Goal: Task Accomplishment & Management: Complete application form

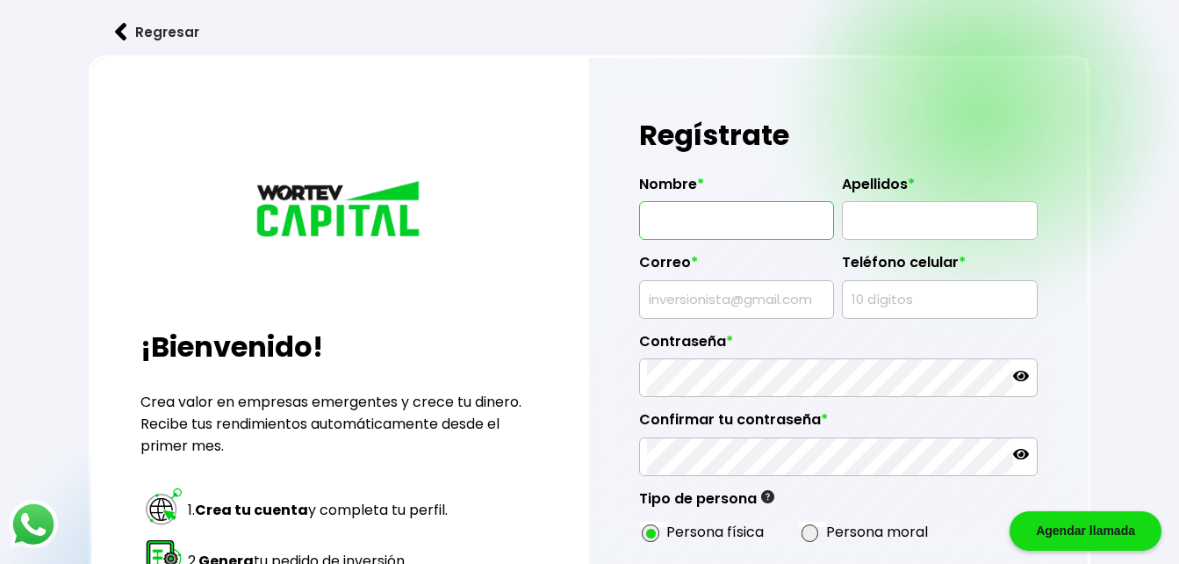
click at [752, 217] on input "text" at bounding box center [736, 220] width 179 height 37
type input "[PERSON_NAME]"
type input "[EMAIL_ADDRESS][DOMAIN_NAME]"
type input "9821595647"
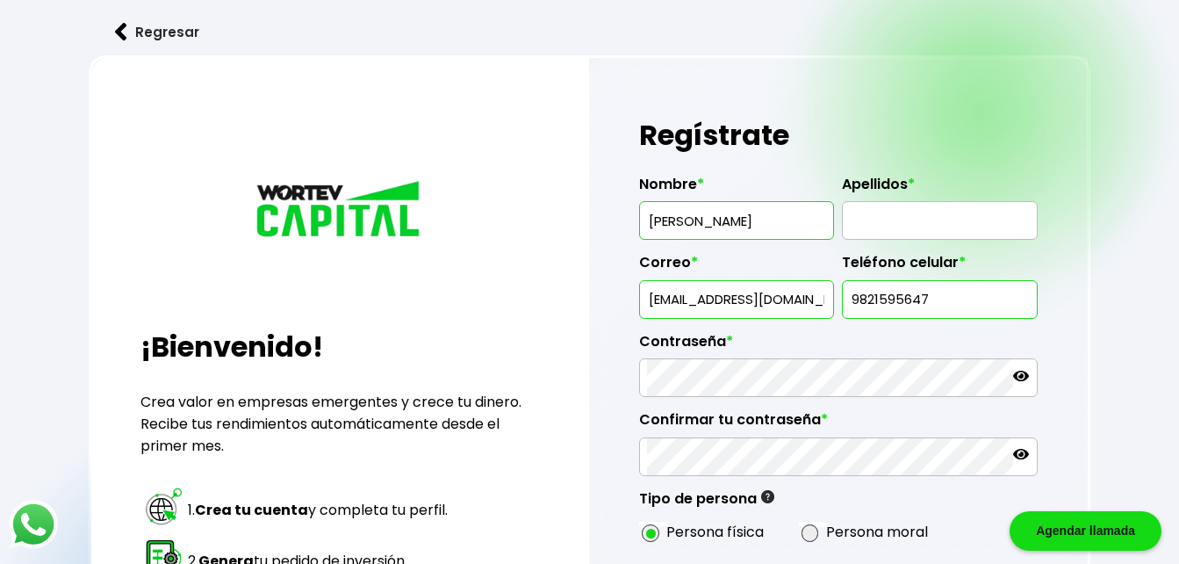
click at [816, 225] on input "[PERSON_NAME]" at bounding box center [736, 220] width 179 height 37
click at [827, 219] on div "[PERSON_NAME]" at bounding box center [736, 220] width 195 height 39
click at [821, 222] on input "[PERSON_NAME]" at bounding box center [736, 220] width 179 height 37
click at [818, 216] on input "[PERSON_NAME]" at bounding box center [736, 220] width 179 height 37
type input "[PERSON_NAME]"
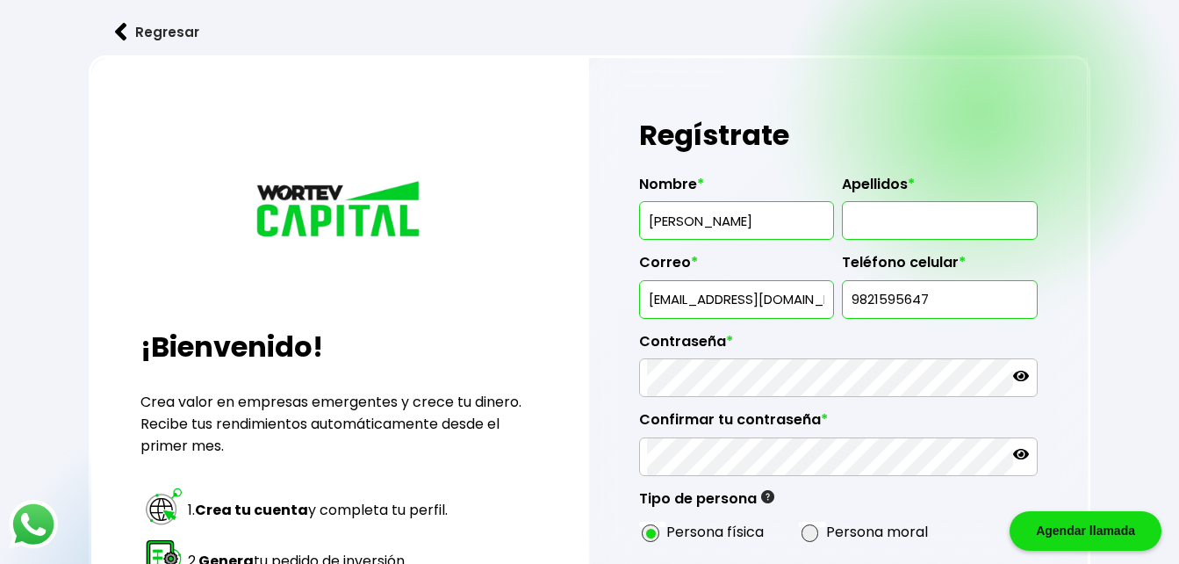
click at [935, 207] on input "text" at bounding box center [939, 220] width 179 height 37
type input "[PERSON_NAME]"
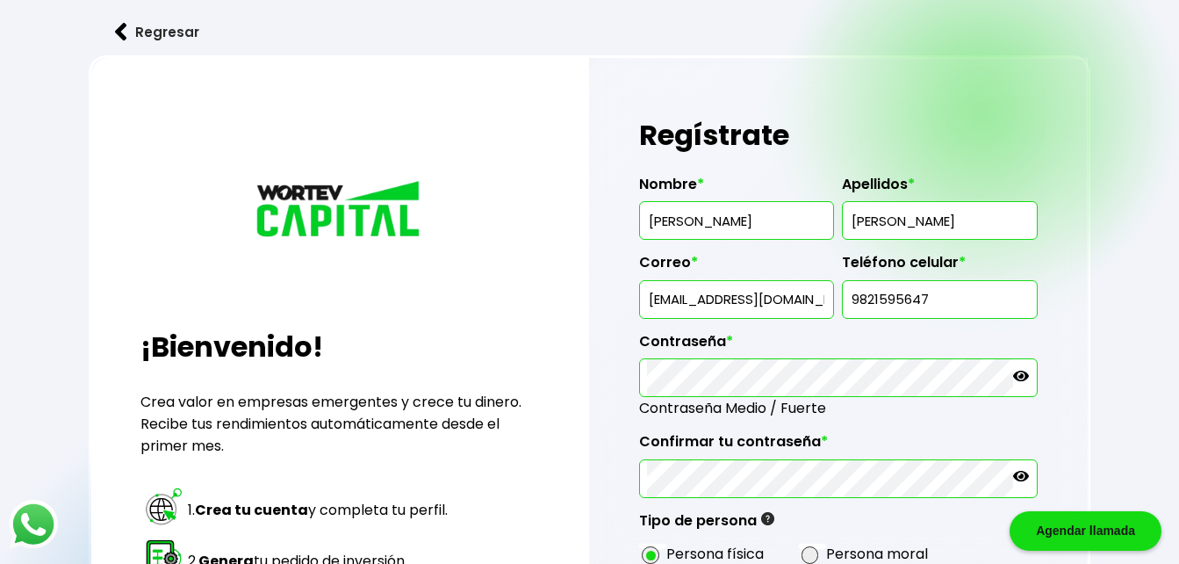
click at [1020, 374] on icon at bounding box center [1021, 376] width 16 height 16
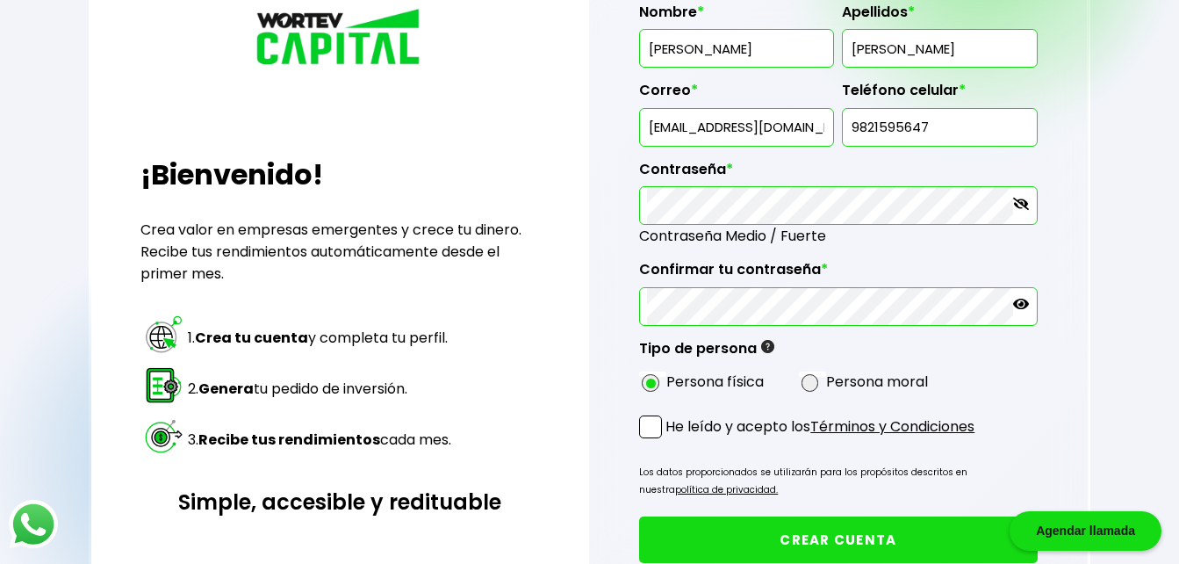
scroll to position [176, 0]
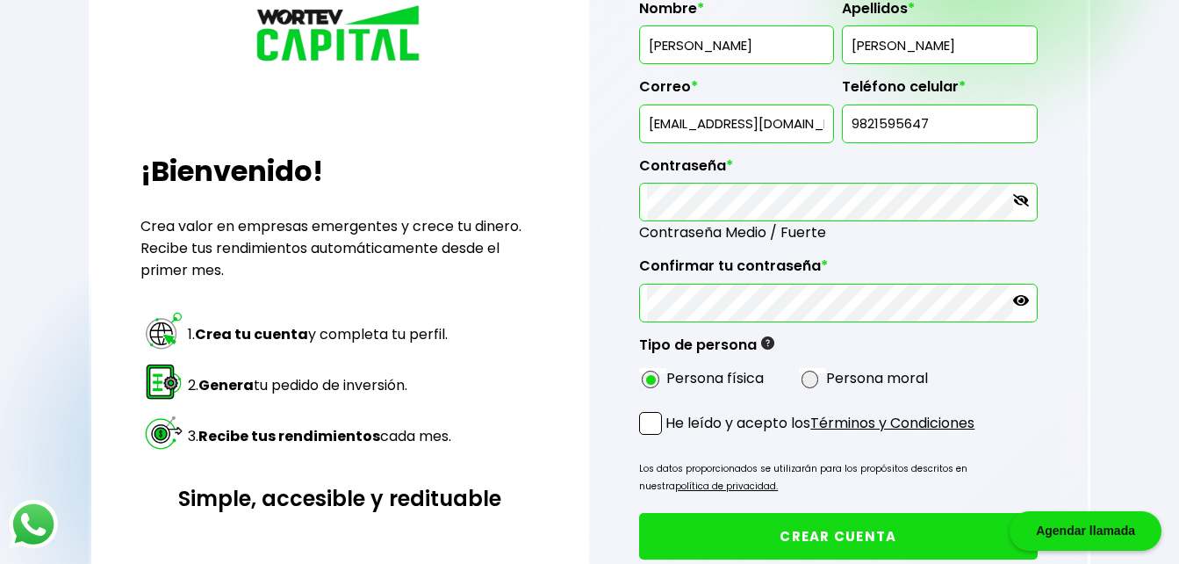
click at [669, 428] on p "He leído y acepto los Términos y Condiciones" at bounding box center [820, 423] width 309 height 22
click at [669, 436] on input "He leído y acepto los Términos y Condiciones" at bounding box center [669, 436] width 0 height 0
click at [805, 540] on button "CREAR CUENTA" at bounding box center [838, 536] width 398 height 47
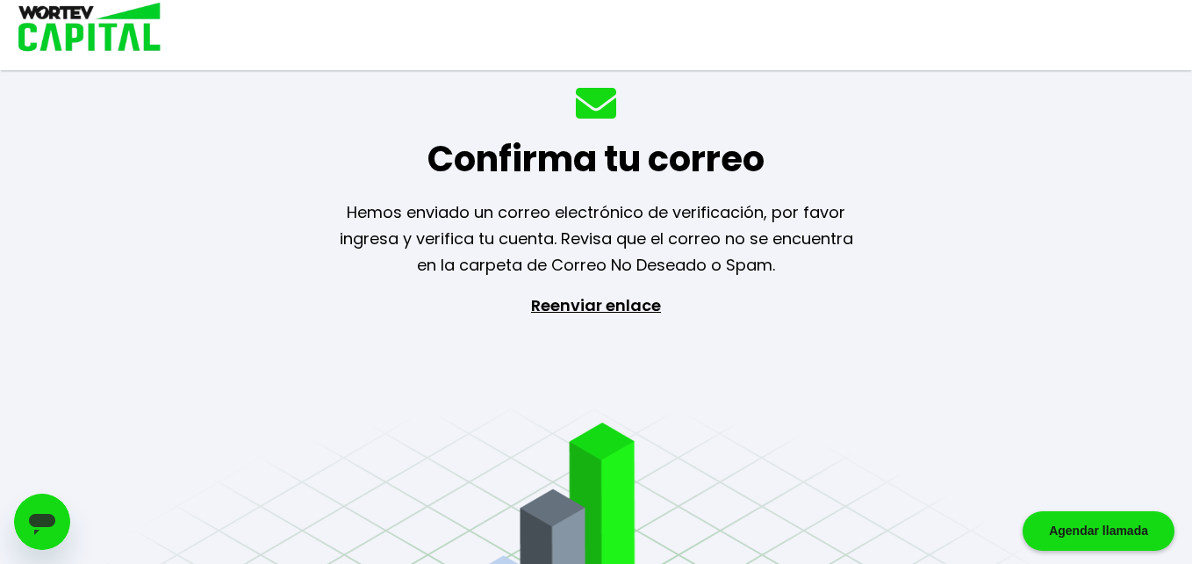
click at [852, 83] on div "Confirma tu correo Hemos enviado un correo electrónico de verificación, por fav…" at bounding box center [596, 282] width 1192 height 564
